Goal: Book appointment/travel/reservation

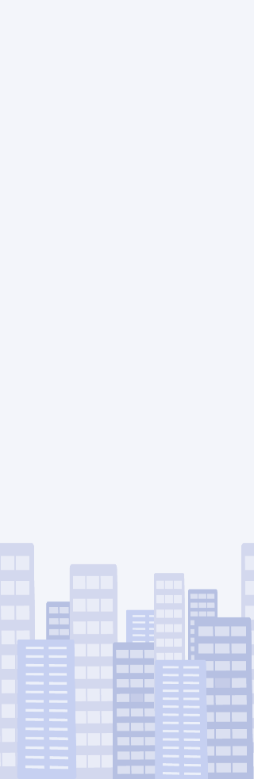
scroll to position [86, 0]
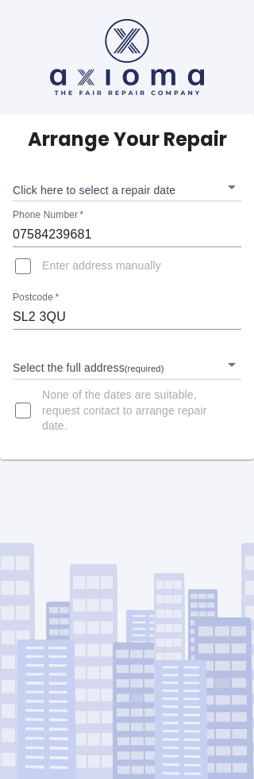
click at [230, 283] on body "Arrange Your Repair Click here to select a repair date ​ Phone Number   * 07584…" at bounding box center [127, 389] width 254 height 779
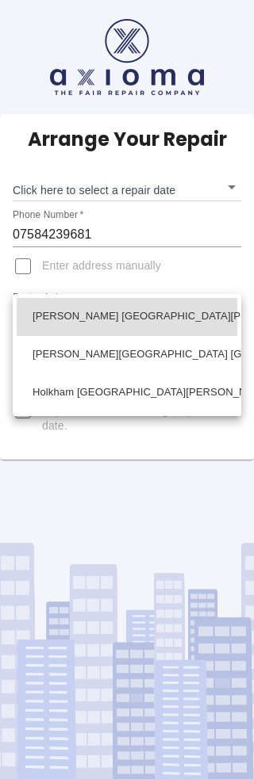
click at [188, 317] on li "[PERSON_NAME] [GEOGRAPHIC_DATA][PERSON_NAME], Slough [GEOGRAPHIC_DATA]" at bounding box center [127, 317] width 220 height 38
type input "[PERSON_NAME] [GEOGRAPHIC_DATA][PERSON_NAME], Slough [GEOGRAPHIC_DATA]"
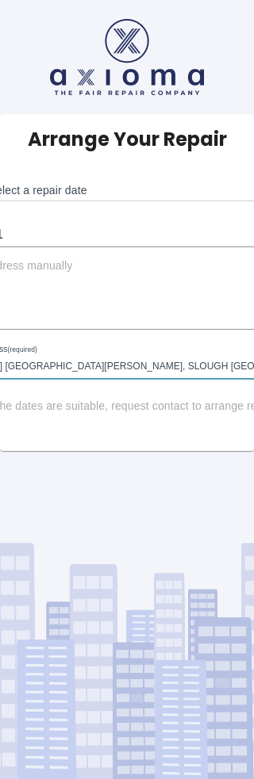
click at [198, 98] on body "Arrange Your Repair Click here to select a repair date ​ Phone Number   * 07584…" at bounding box center [127, 389] width 254 height 779
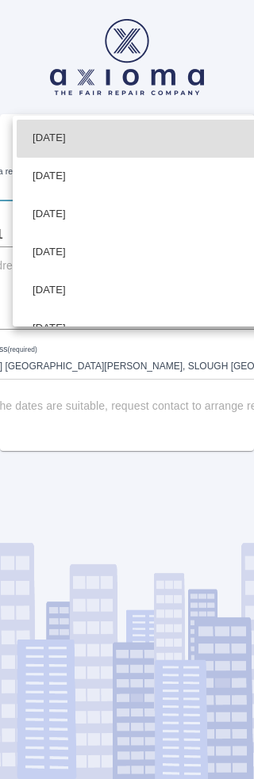
click at [92, 212] on li "[DATE]" at bounding box center [159, 215] width 284 height 38
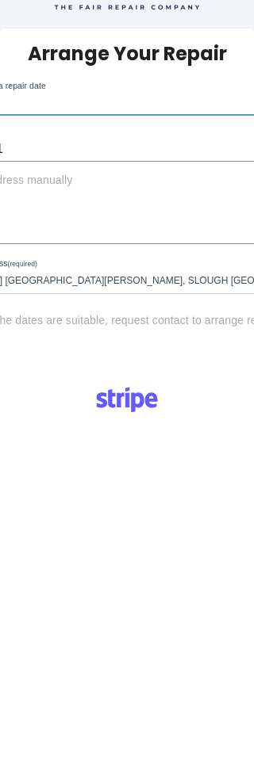
click at [201, 104] on body "Arrange Your Repair Click here to select a repair date [DATE] [DATE]T00:00:00.0…" at bounding box center [127, 552] width 254 height 1276
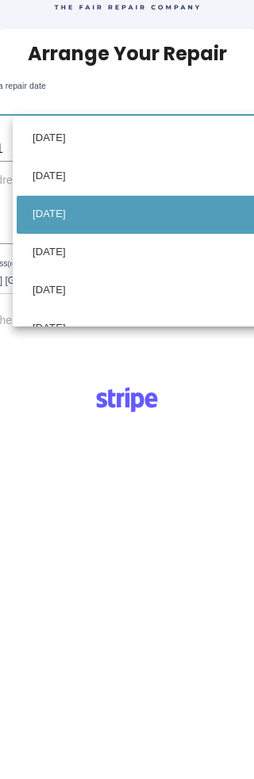
click at [86, 256] on li "[DATE]" at bounding box center [159, 253] width 284 height 38
type input "[DATE]T00:00:00.000Z"
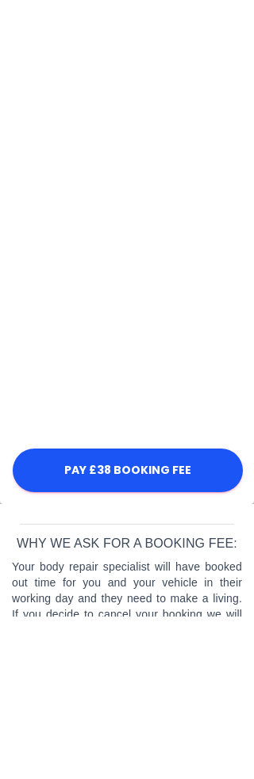
scroll to position [670, 0]
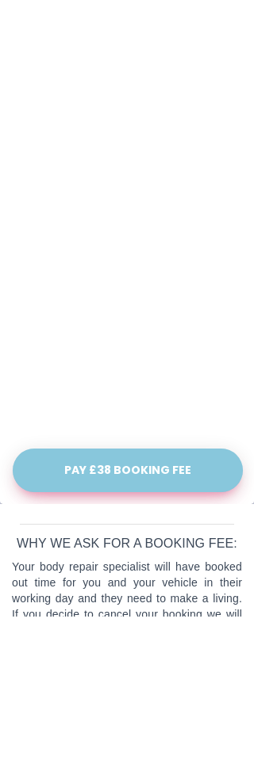
click at [108, 612] on button "Pay £38 Booking Fee" at bounding box center [128, 634] width 230 height 44
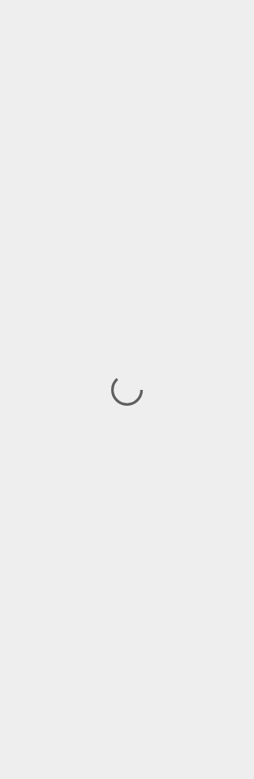
scroll to position [26, 0]
